Goal: Entertainment & Leisure: Consume media (video, audio)

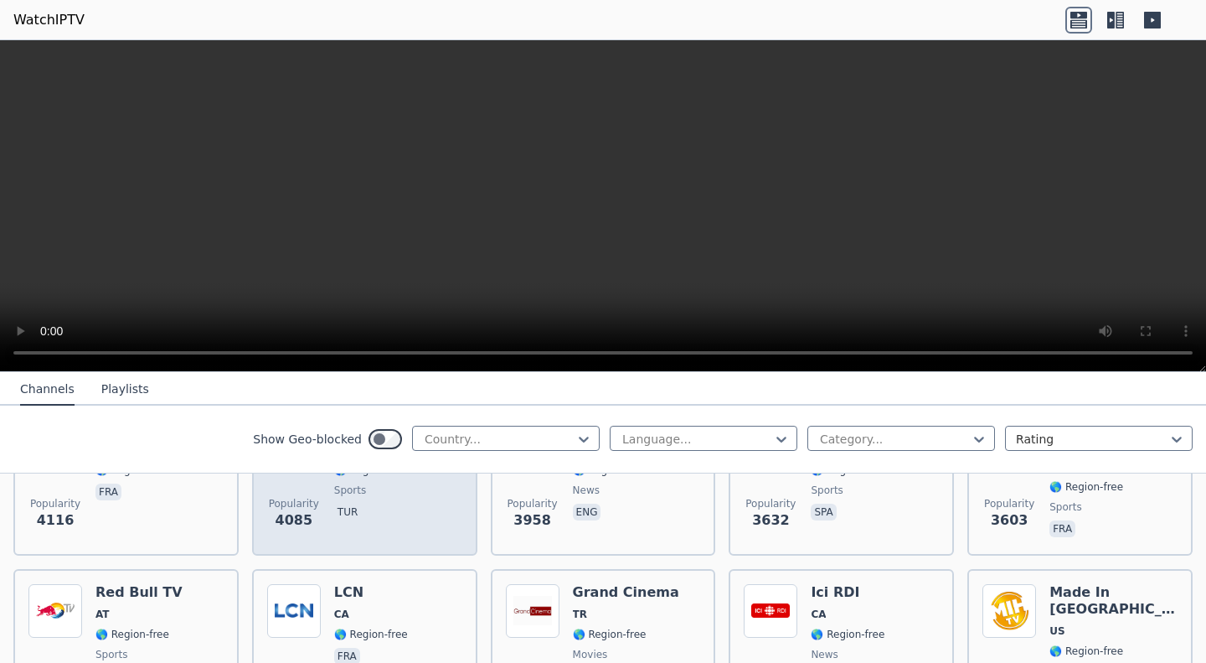
scroll to position [434, 0]
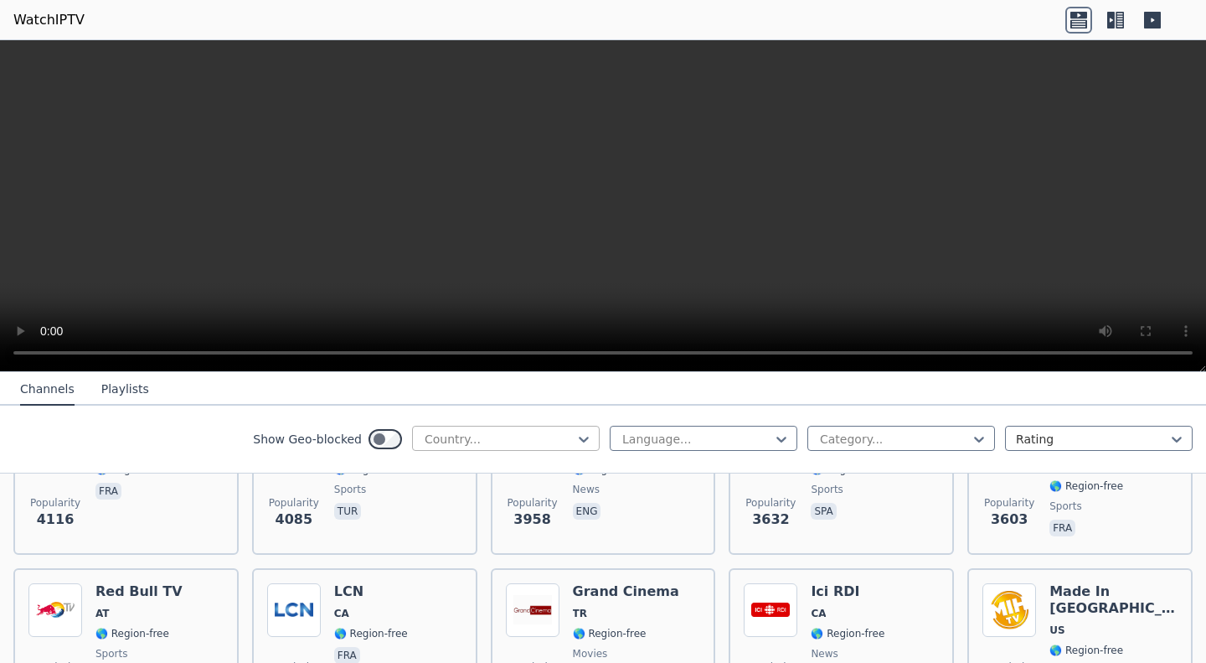
click at [476, 429] on div "Country..." at bounding box center [506, 438] width 188 height 25
type input "*****"
click at [475, 482] on div "[GEOGRAPHIC_DATA]" at bounding box center [506, 476] width 188 height 30
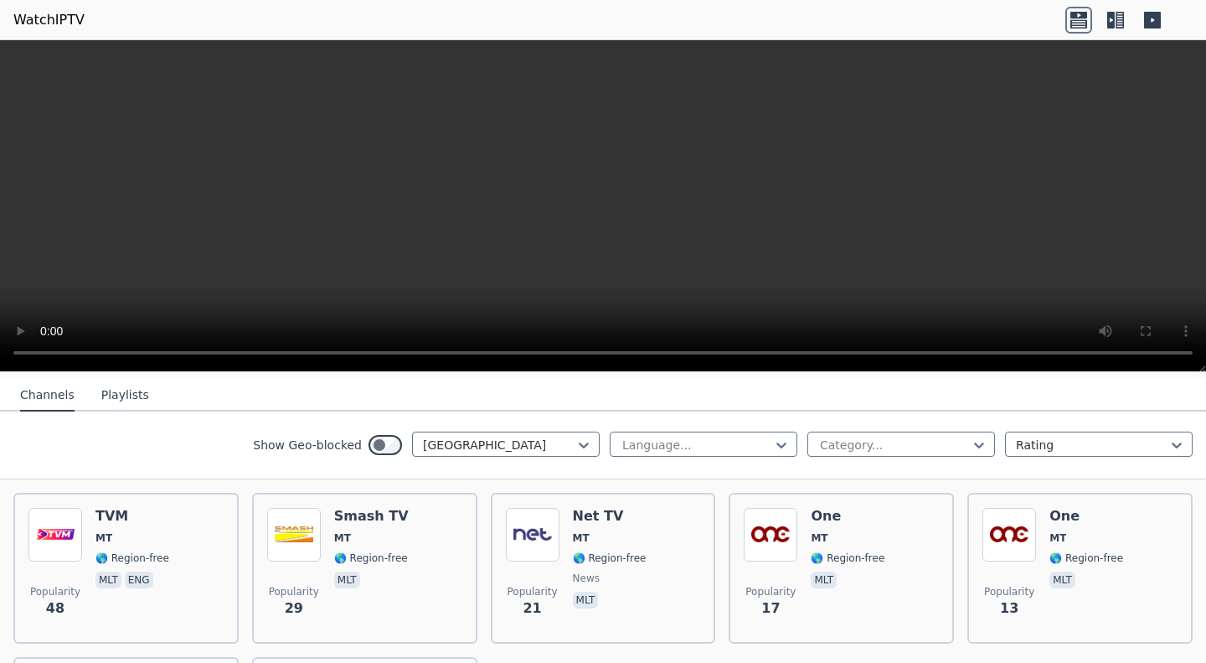
scroll to position [193, 0]
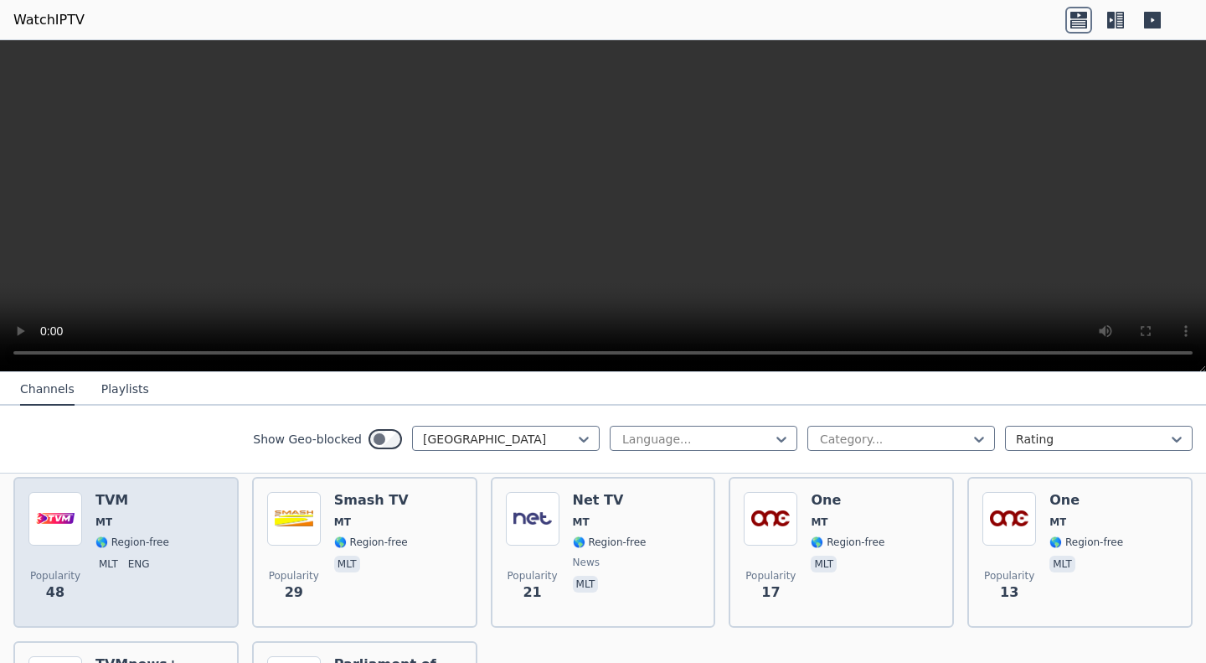
click at [167, 515] on div "Popularity 48 TVM MT 🌎 Region-free mlt eng" at bounding box center [125, 552] width 195 height 121
click at [111, 535] on span "🌎 Region-free" at bounding box center [132, 541] width 74 height 13
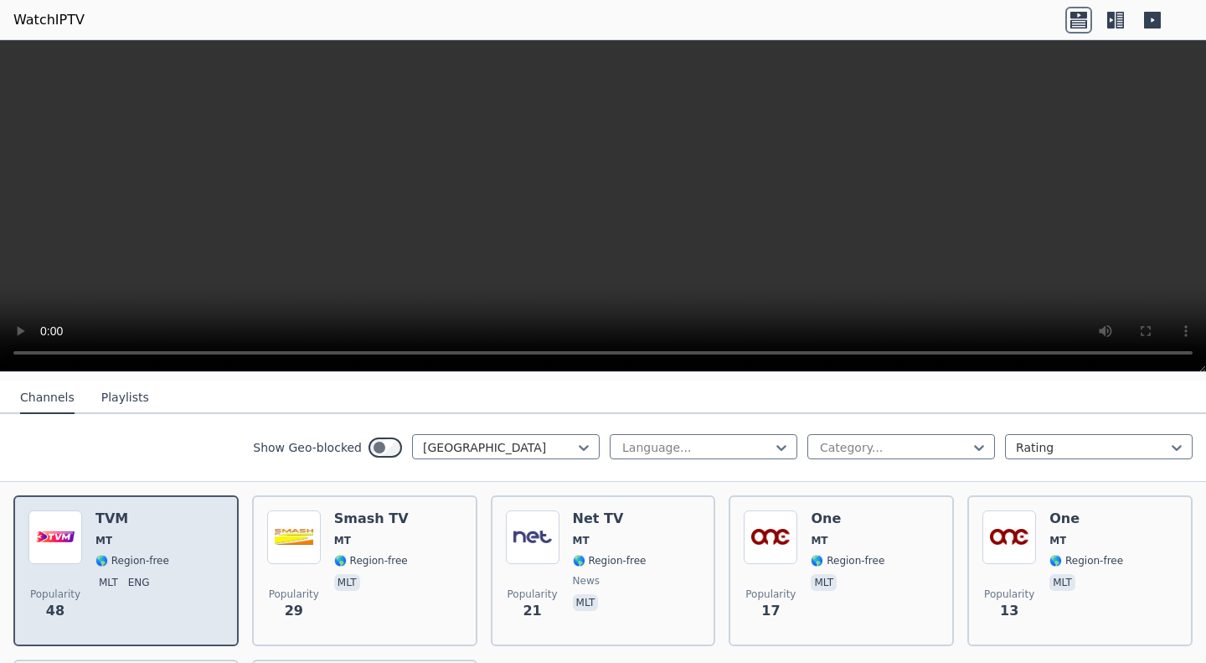
scroll to position [174, 0]
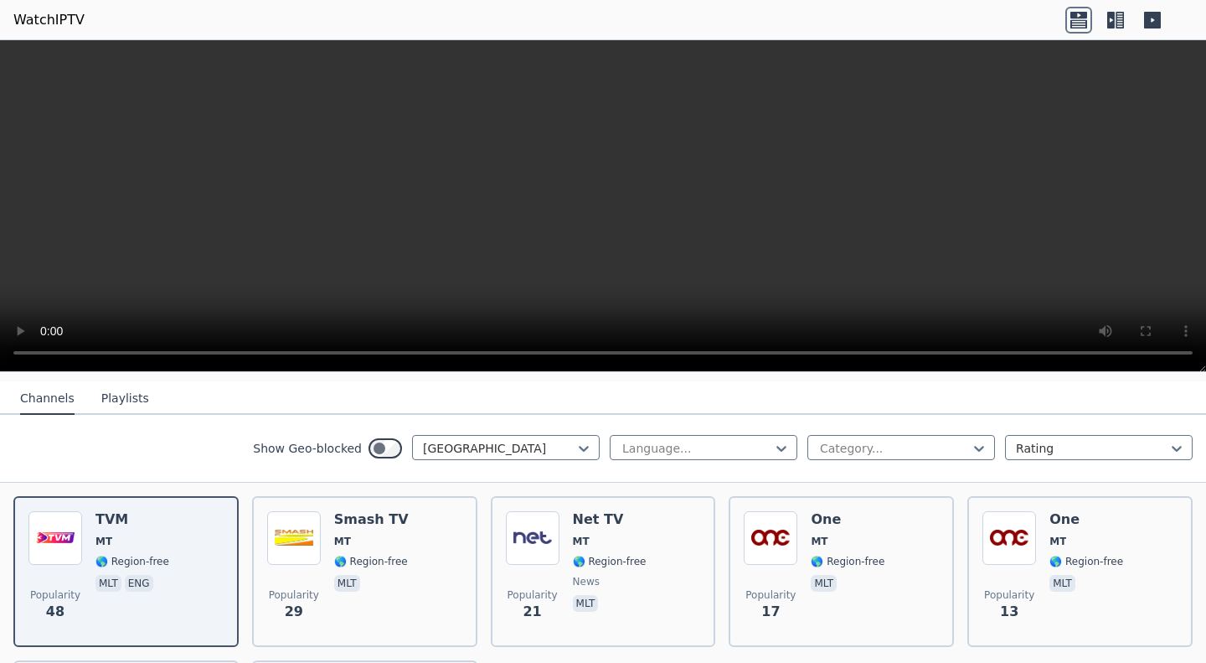
click at [275, 209] on video at bounding box center [603, 206] width 1206 height 332
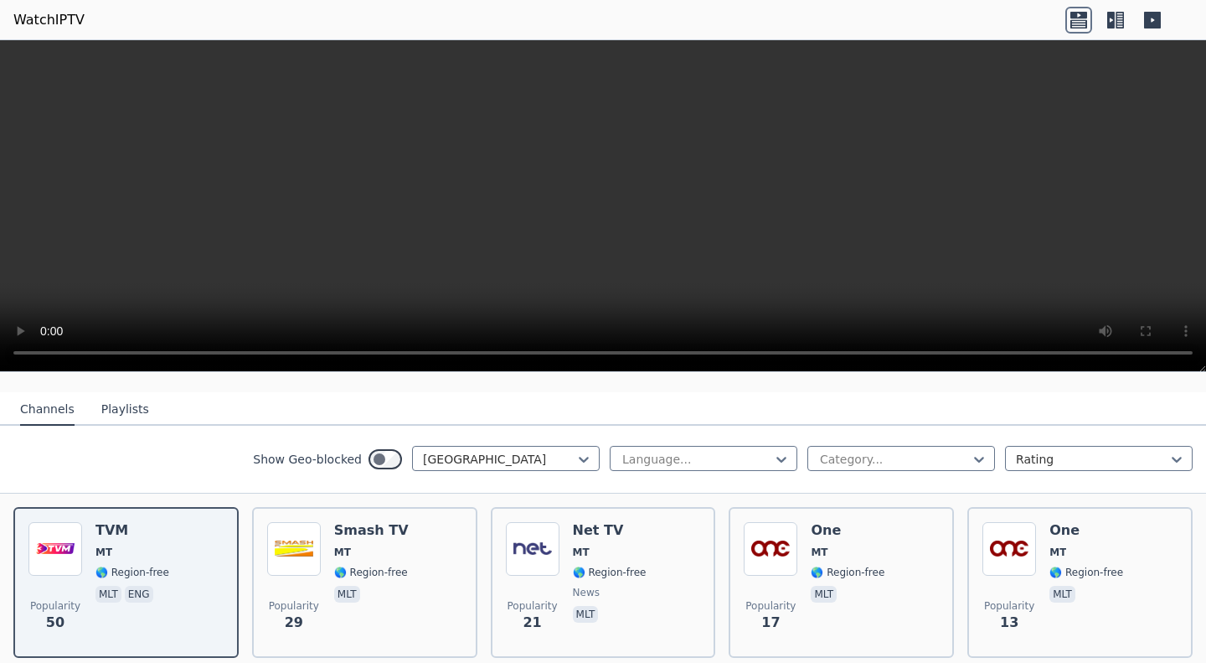
scroll to position [163, 0]
click at [847, 174] on video at bounding box center [603, 206] width 1206 height 332
click at [286, 267] on video at bounding box center [603, 206] width 1206 height 332
click at [107, 399] on button "Playlists" at bounding box center [125, 411] width 48 height 32
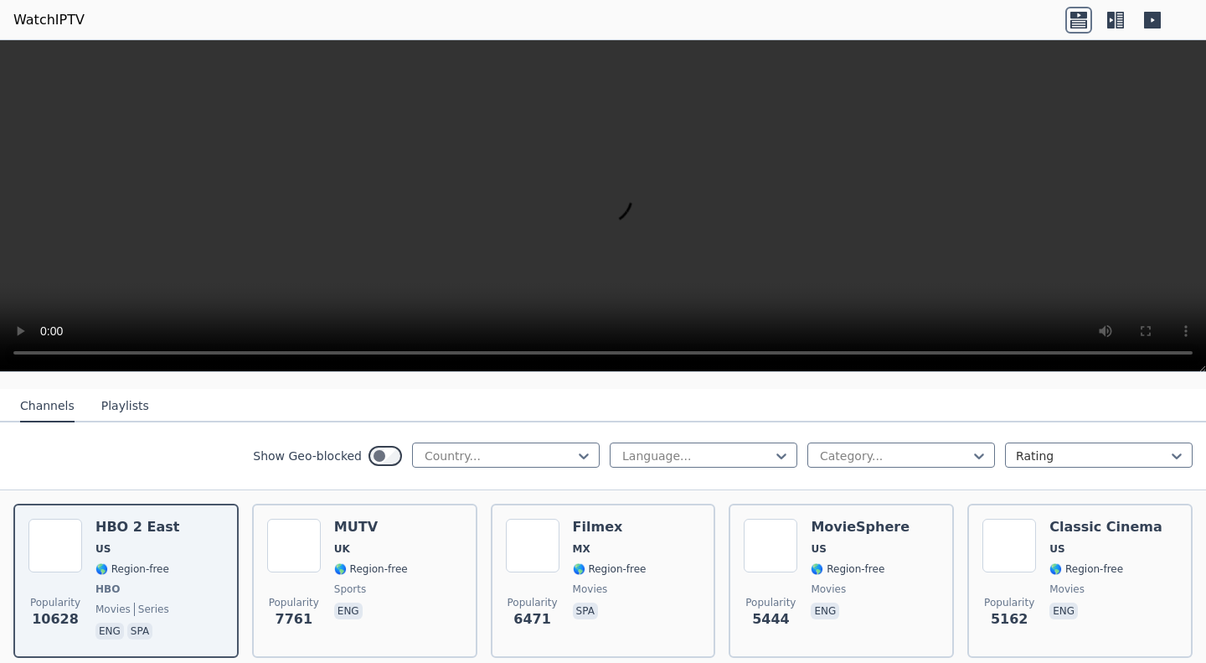
scroll to position [165, 0]
click at [457, 449] on div at bounding box center [499, 457] width 152 height 17
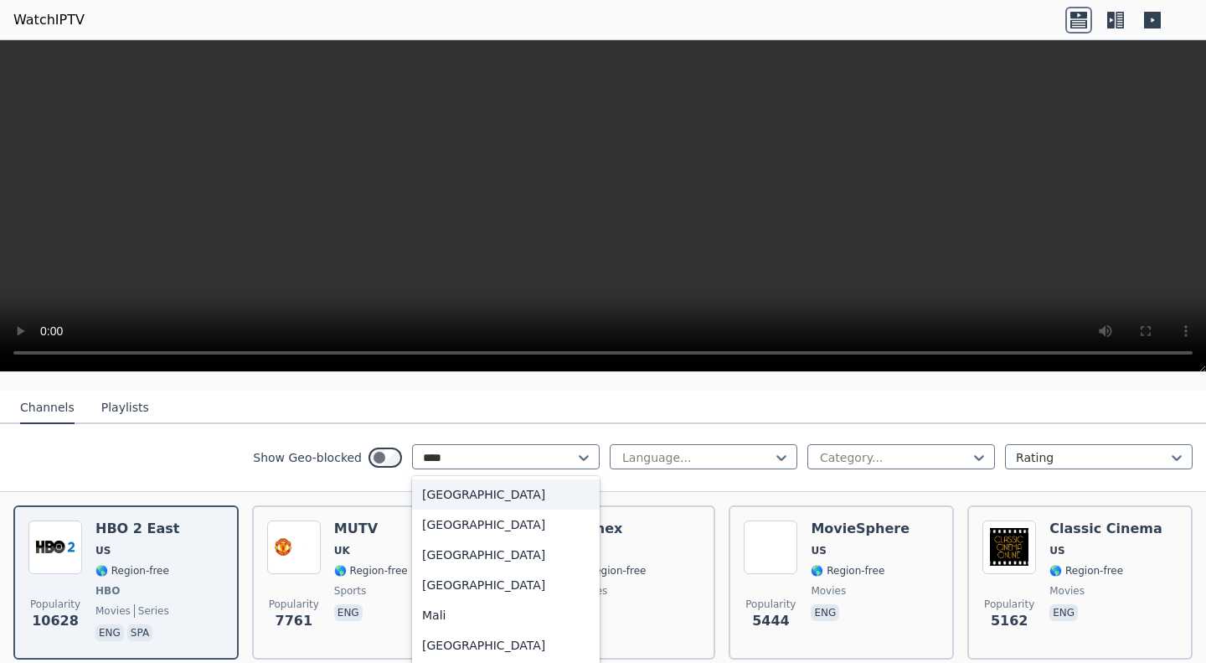
type input "*****"
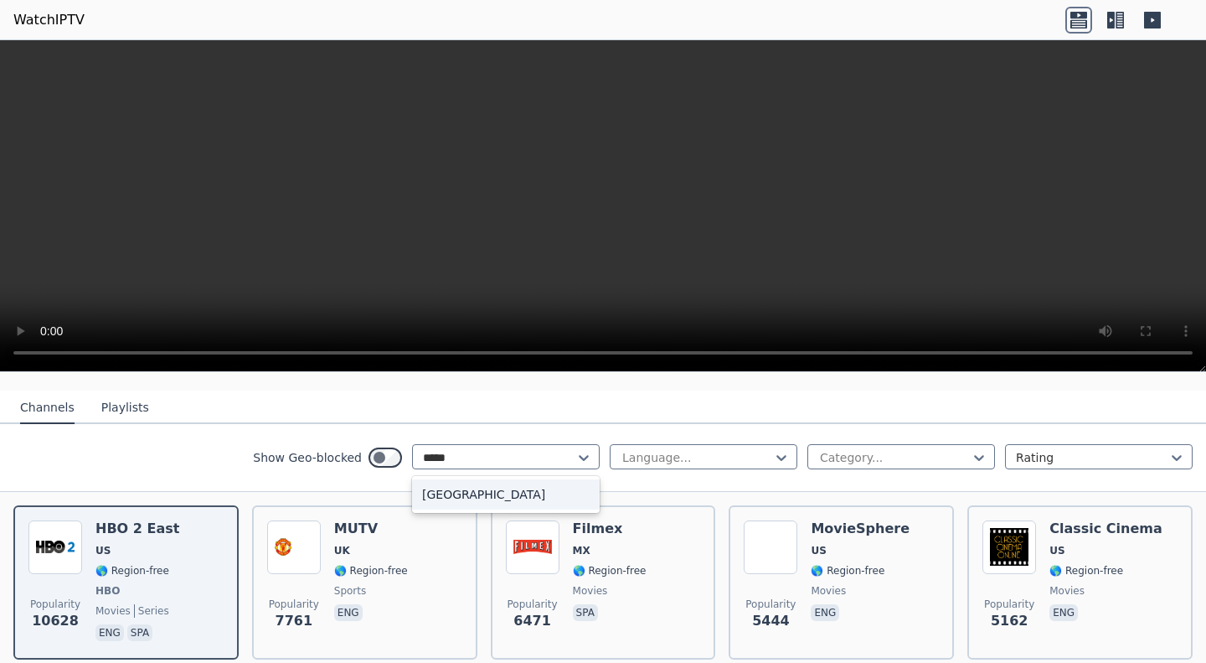
click at [484, 491] on div "[GEOGRAPHIC_DATA]" at bounding box center [506, 494] width 188 height 30
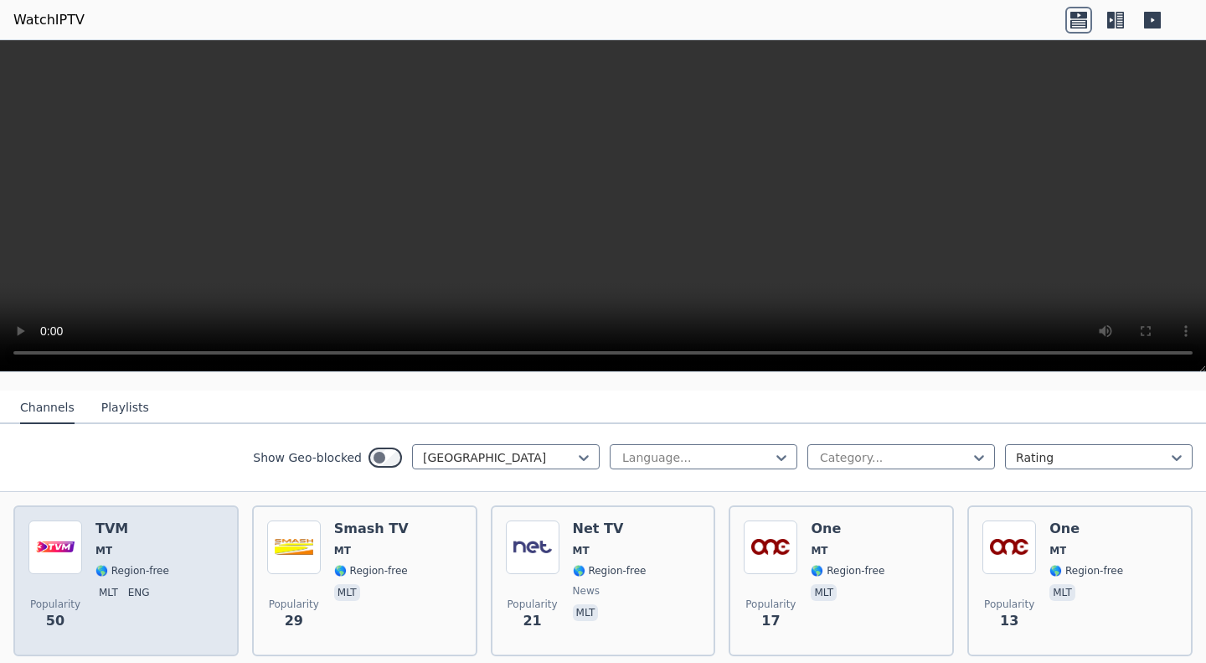
click at [135, 544] on div "TVM MT 🌎 Region-free mlt eng" at bounding box center [132, 580] width 74 height 121
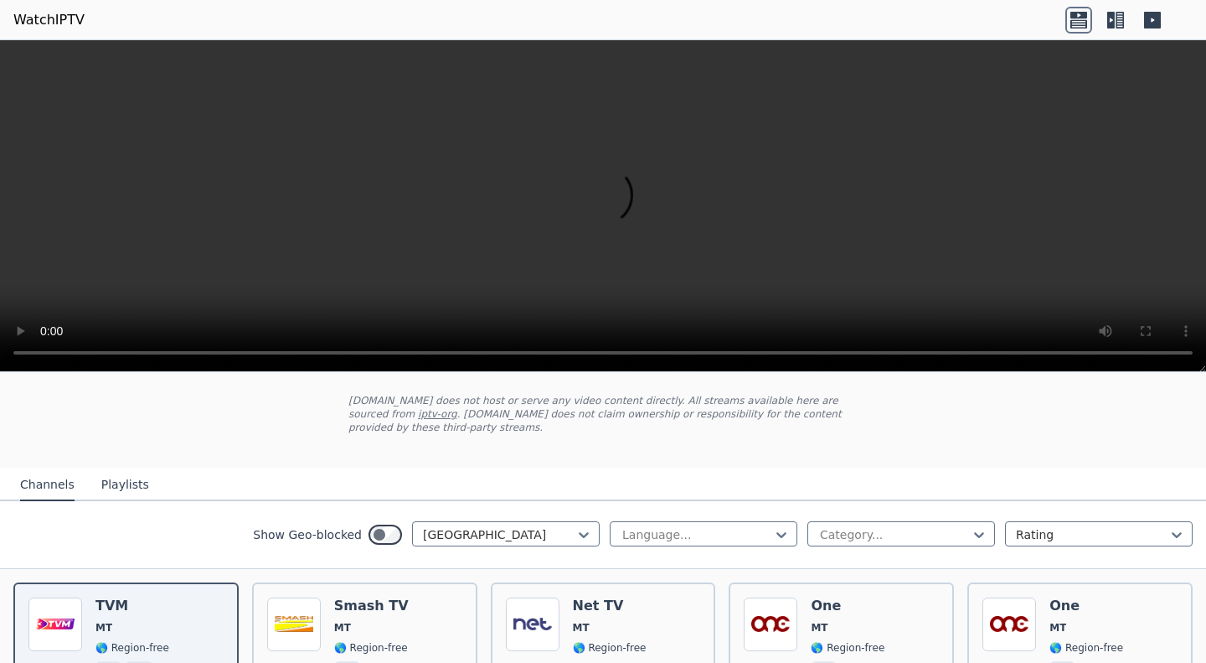
scroll to position [87, 0]
